Goal: Obtain resource: Download file/media

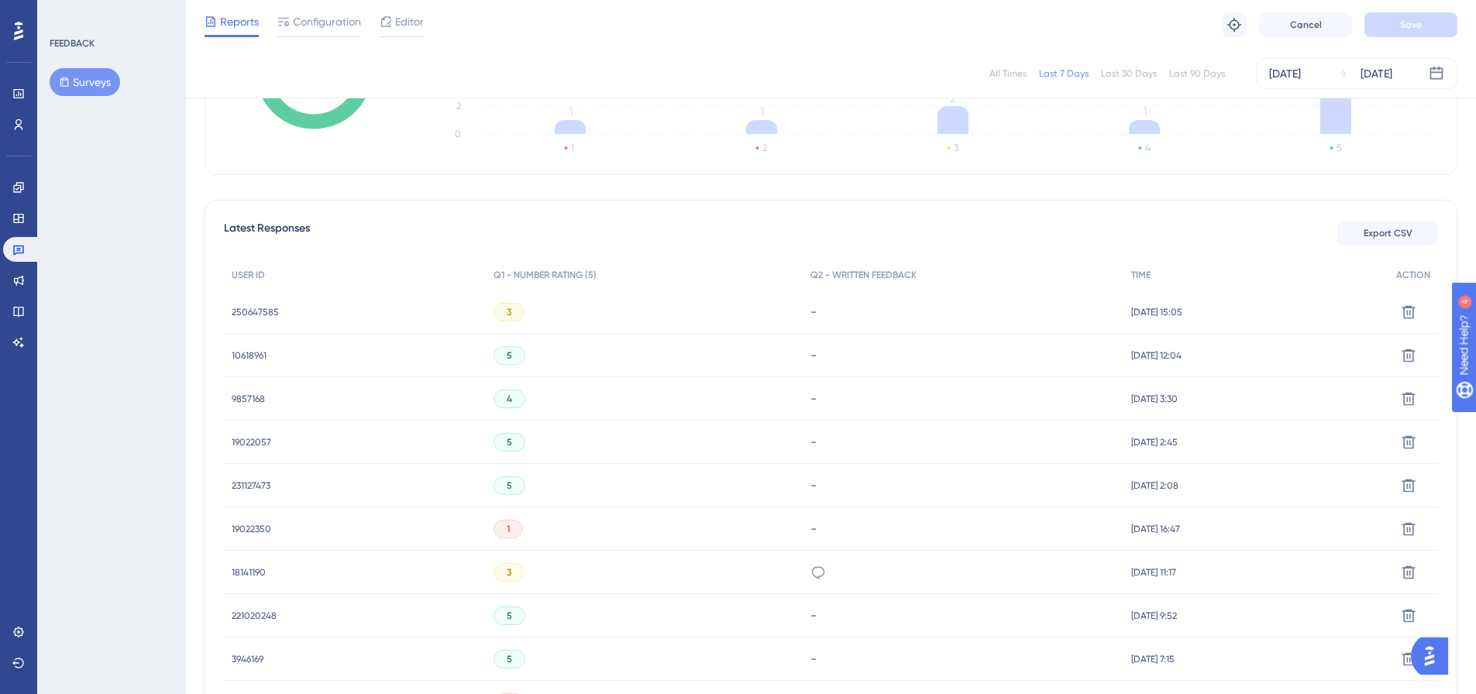
scroll to position [465, 0]
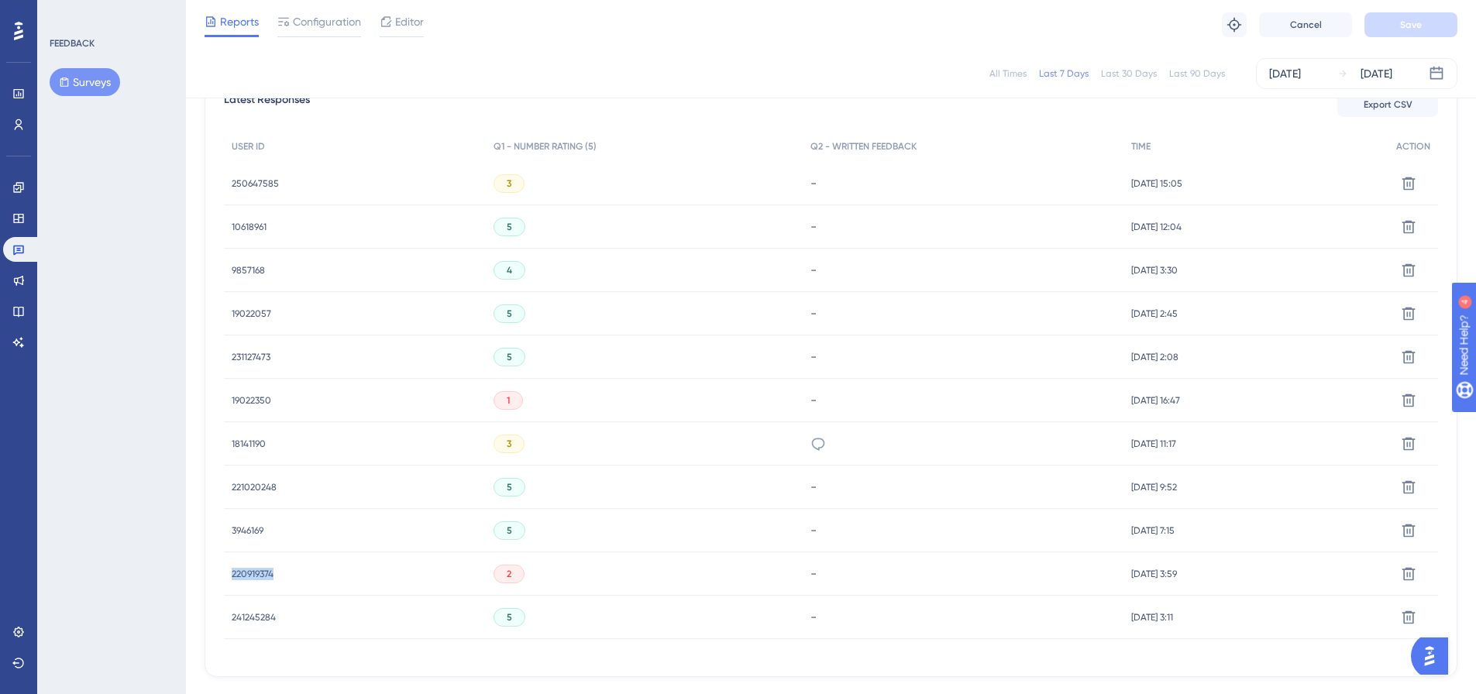
drag, startPoint x: 290, startPoint y: 568, endPoint x: 213, endPoint y: 577, distance: 77.3
click at [213, 577] on div "Latest Responses Export CSV USER ID Q1 - NUMBER RATING (5) Q2 - WRITTEN FEEDBAC…" at bounding box center [831, 374] width 1253 height 606
copy span "220919374"
drag, startPoint x: 281, startPoint y: 394, endPoint x: 215, endPoint y: 394, distance: 65.9
click at [215, 394] on div "Latest Responses Export CSV USER ID Q1 - NUMBER RATING (5) Q2 - WRITTEN FEEDBAC…" at bounding box center [831, 374] width 1253 height 606
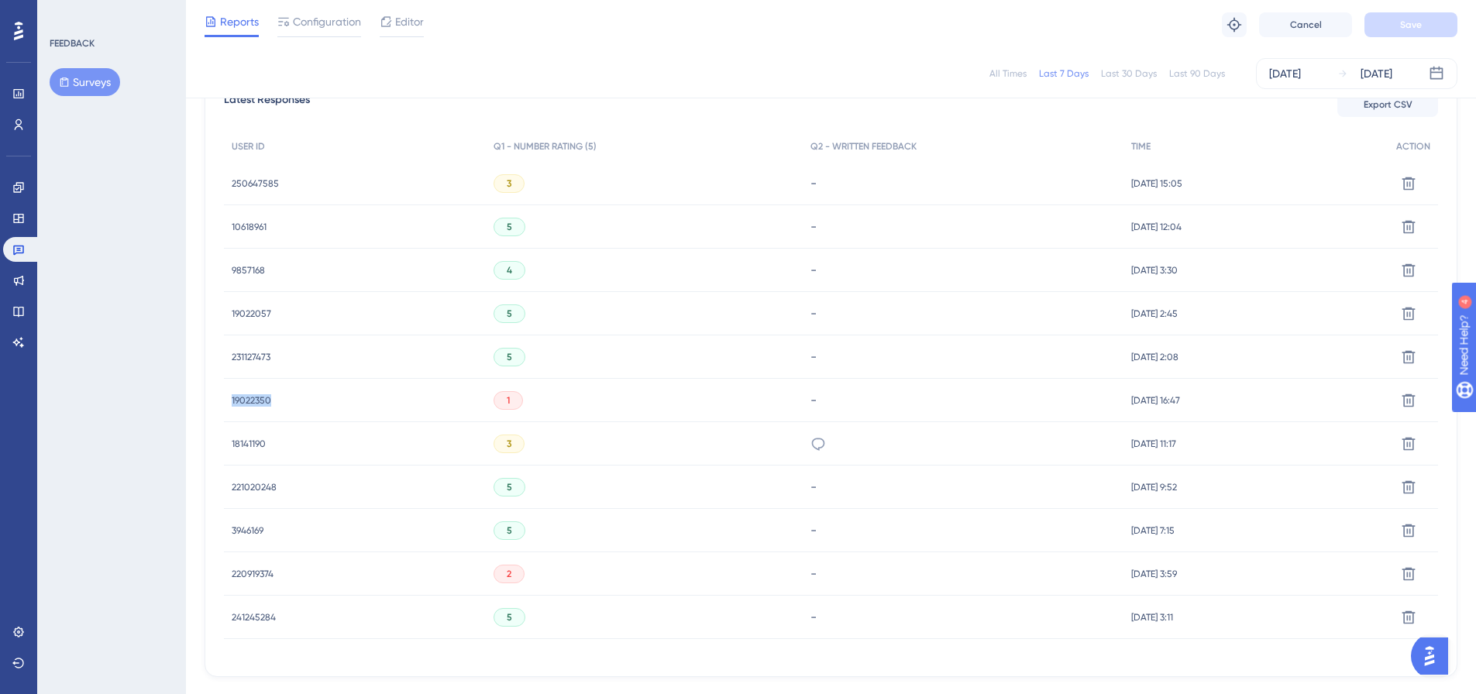
copy span "19022350"
drag, startPoint x: 276, startPoint y: 450, endPoint x: 199, endPoint y: 449, distance: 76.7
click at [199, 449] on div "Performance Users Engagement Widgets Feedback Product Updates Knowledge Base AI…" at bounding box center [831, 134] width 1290 height 1198
copy span "18141190"
